Goal: Information Seeking & Learning: Find specific fact

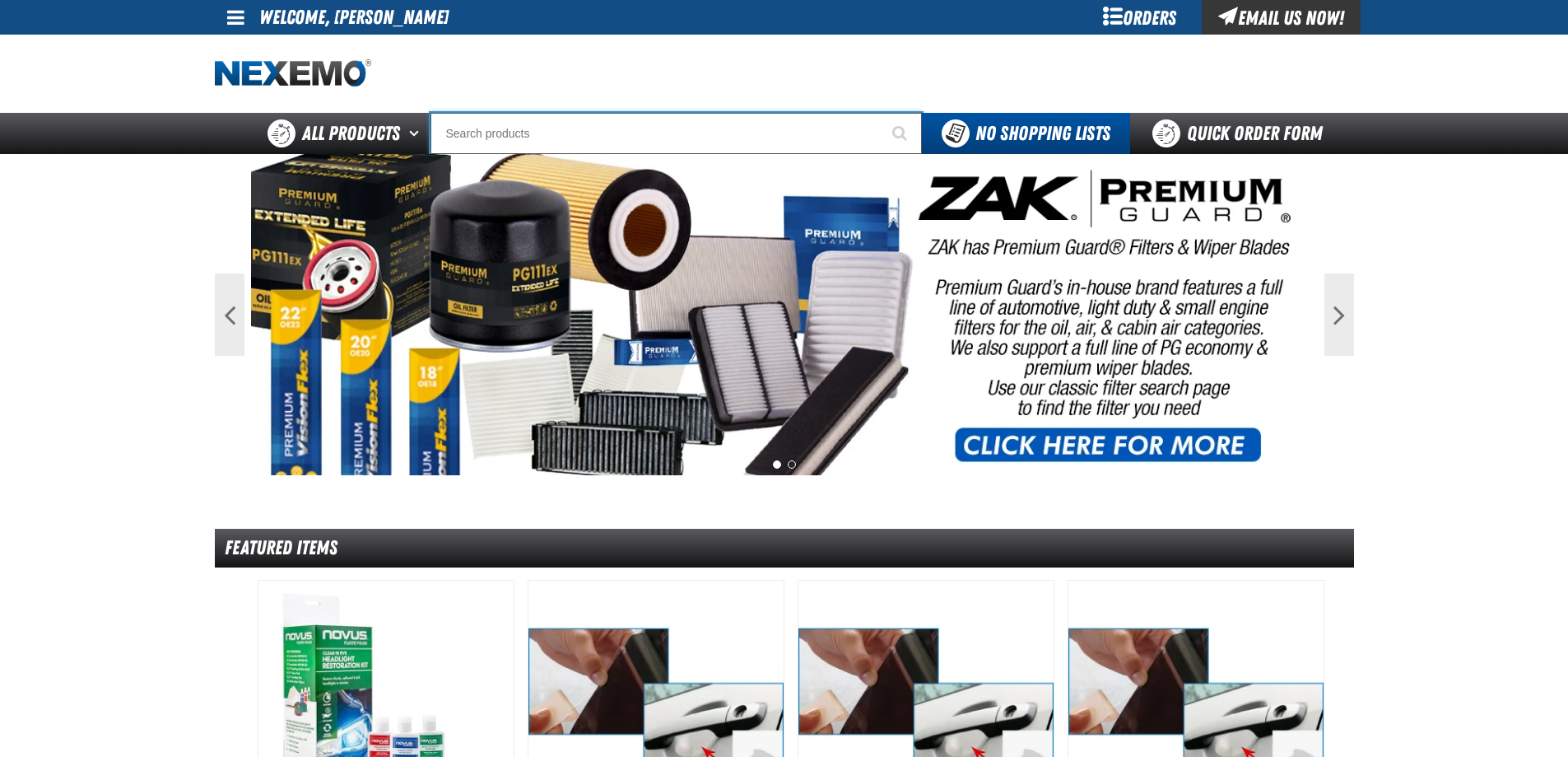
click at [689, 127] on input "Search" at bounding box center [676, 132] width 491 height 41
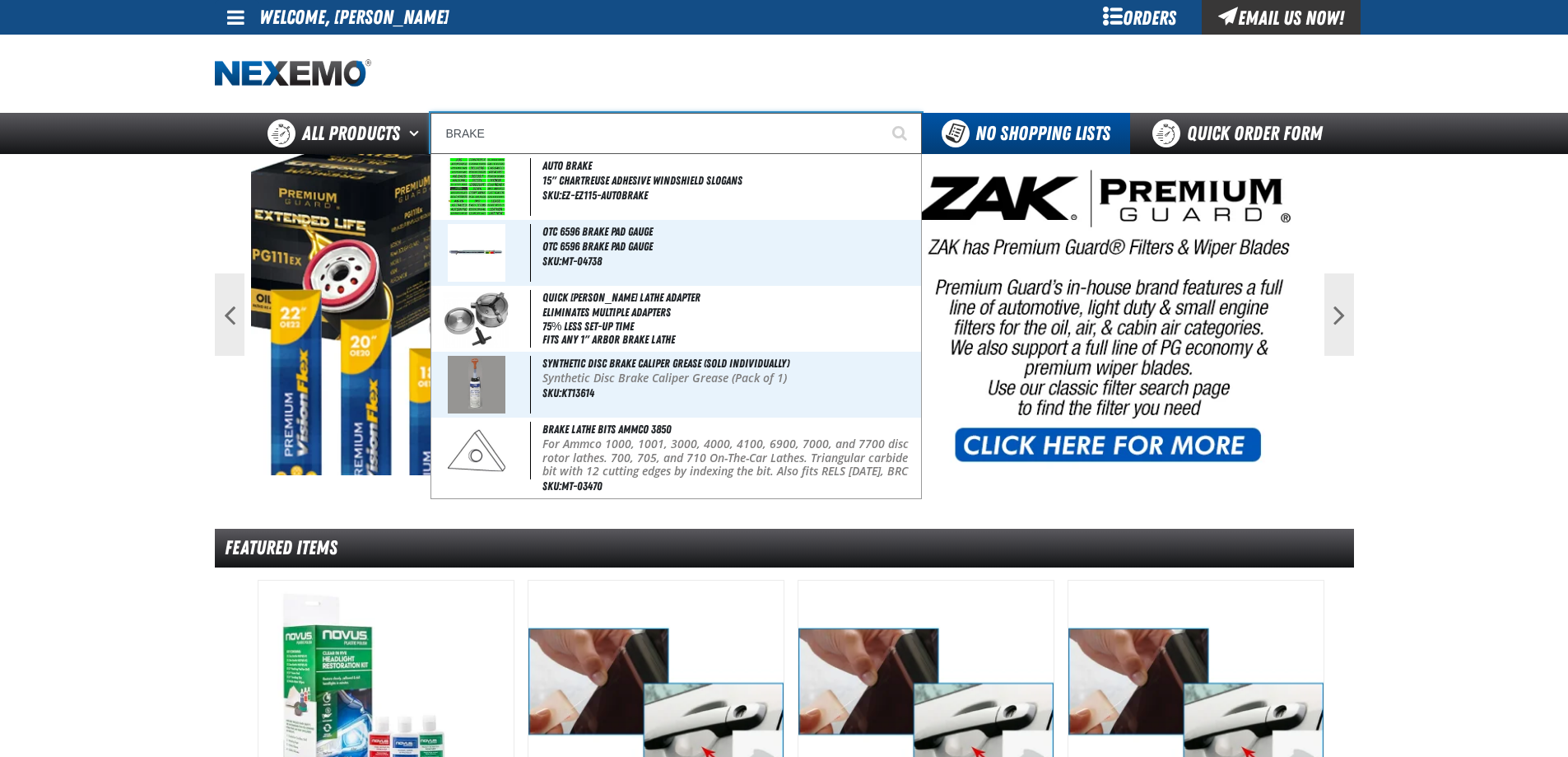
type input "BRAKE"
click at [881, 112] on button "Start Searching" at bounding box center [901, 132] width 41 height 41
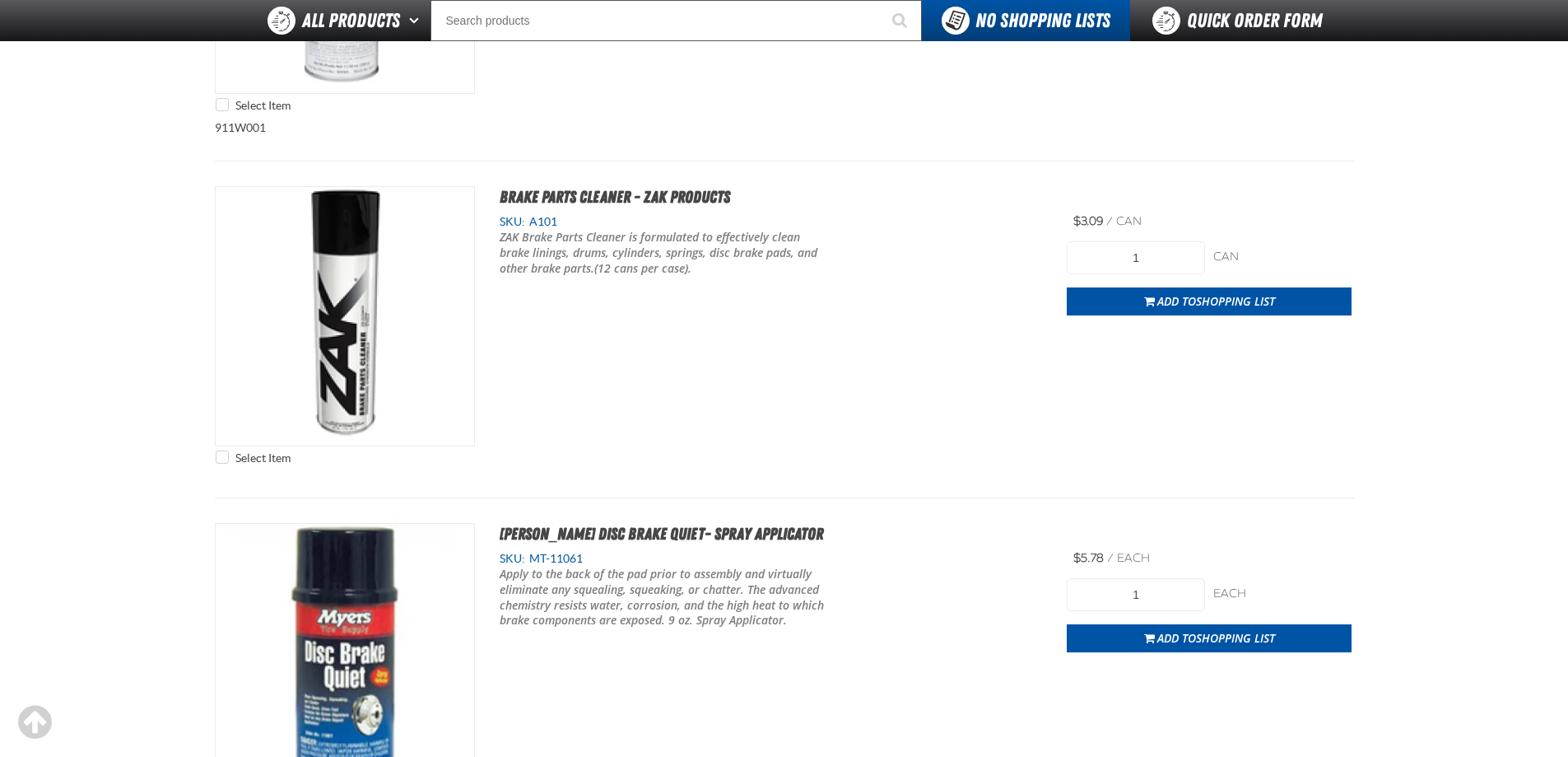
scroll to position [3130, 0]
